Goal: Task Accomplishment & Management: Manage account settings

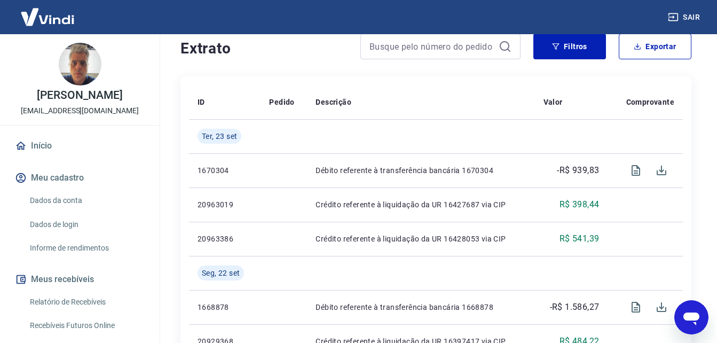
click at [55, 16] on img at bounding box center [47, 17] width 69 height 33
